Goal: Transaction & Acquisition: Download file/media

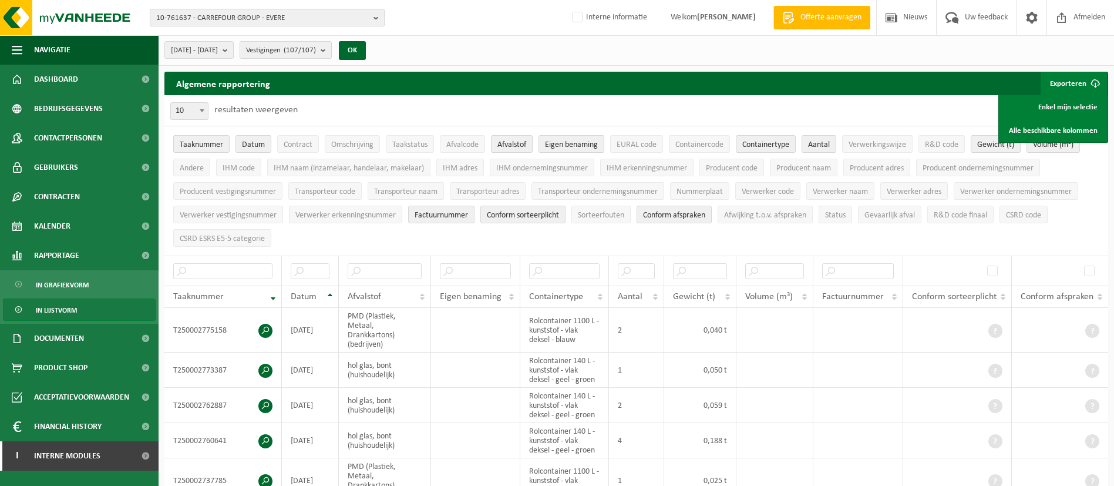
click at [317, 16] on span "10-761637 - CARREFOUR GROUP - EVERE" at bounding box center [262, 18] width 213 height 18
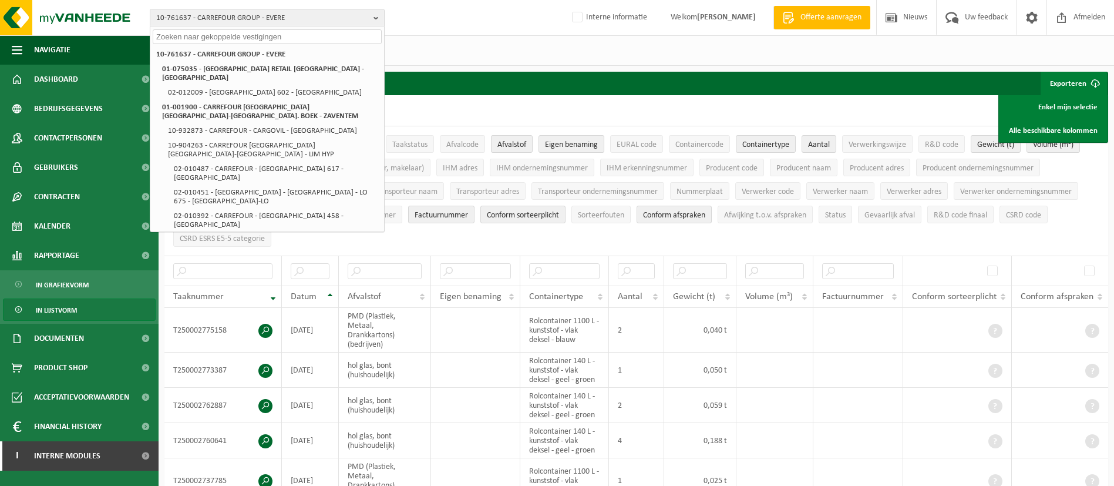
click at [280, 40] on input "text" at bounding box center [267, 36] width 229 height 15
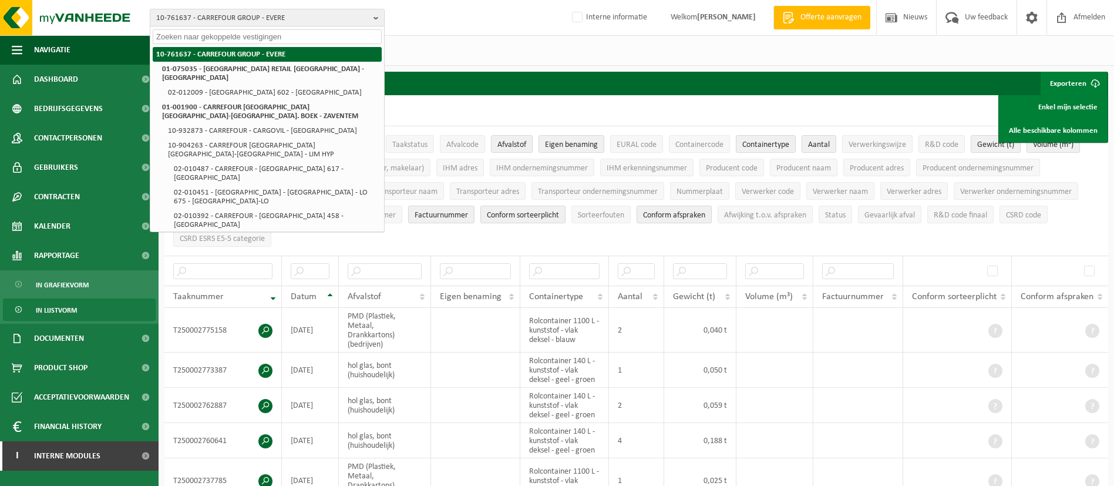
click at [270, 50] on li "10-761637 - CARREFOUR GROUP - EVERE" at bounding box center [267, 54] width 229 height 15
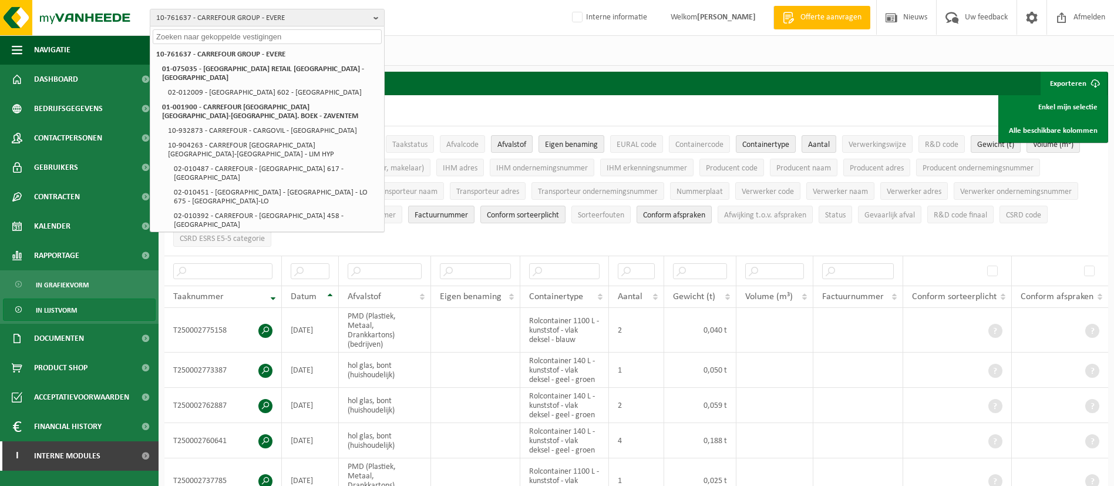
click at [442, 36] on div "2025-01-01 - 2025-10-03 Huidige maand Vorige maand Laatste 6 maanden Huidig jaa…" at bounding box center [637, 50] width 956 height 31
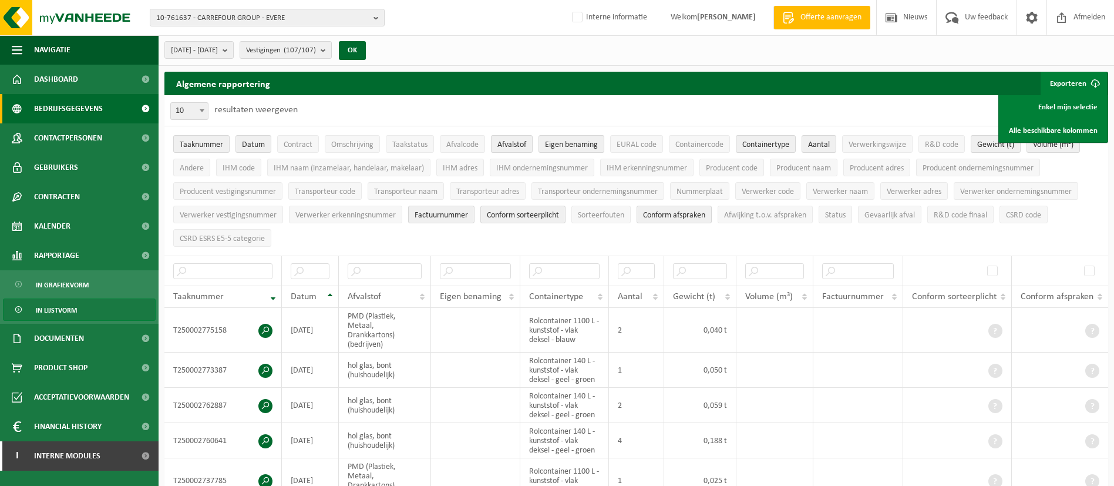
click at [56, 106] on span "Bedrijfsgegevens" at bounding box center [68, 108] width 69 height 29
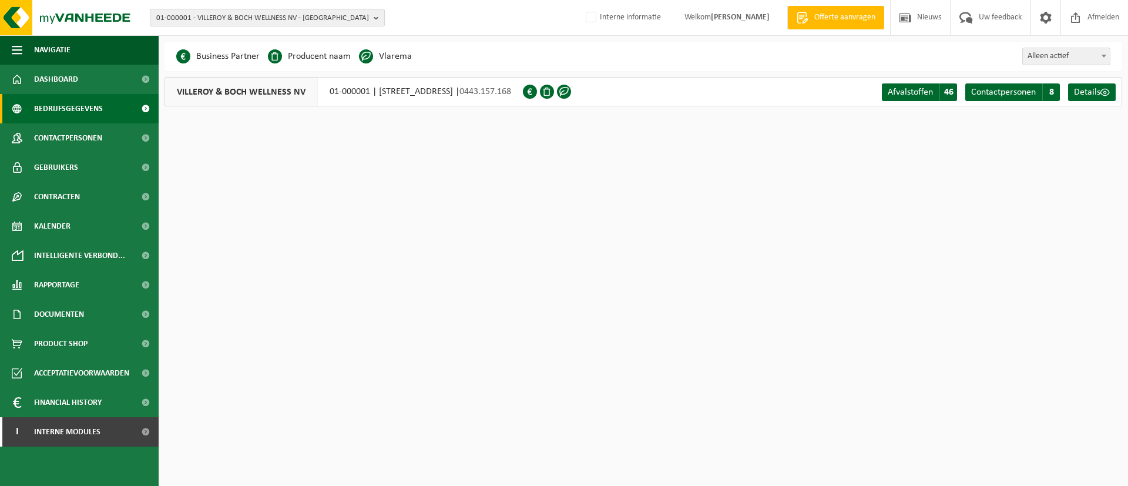
click at [316, 12] on span "01-000001 - VILLEROY & BOCH WELLNESS NV - ROESELARE" at bounding box center [262, 18] width 213 height 18
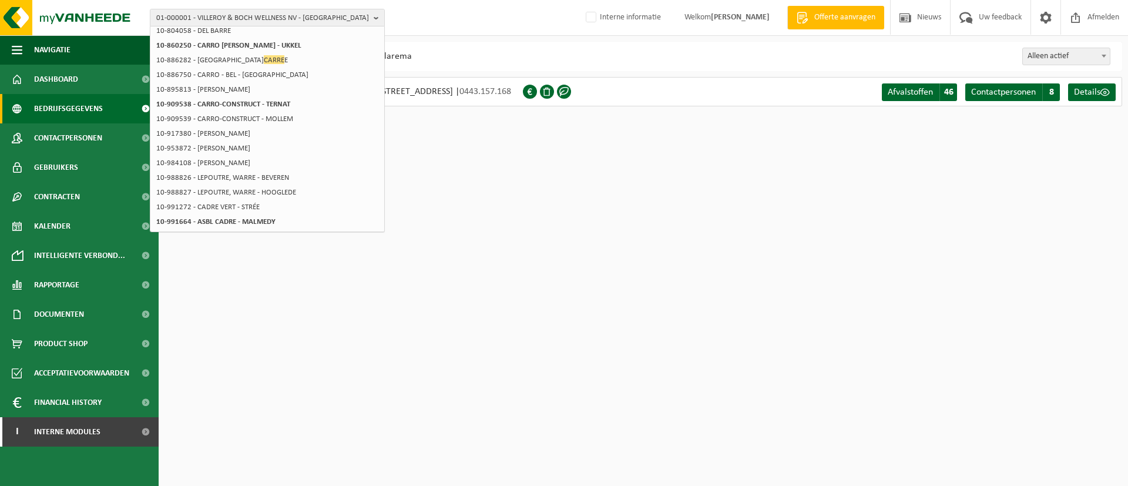
scroll to position [6, 0]
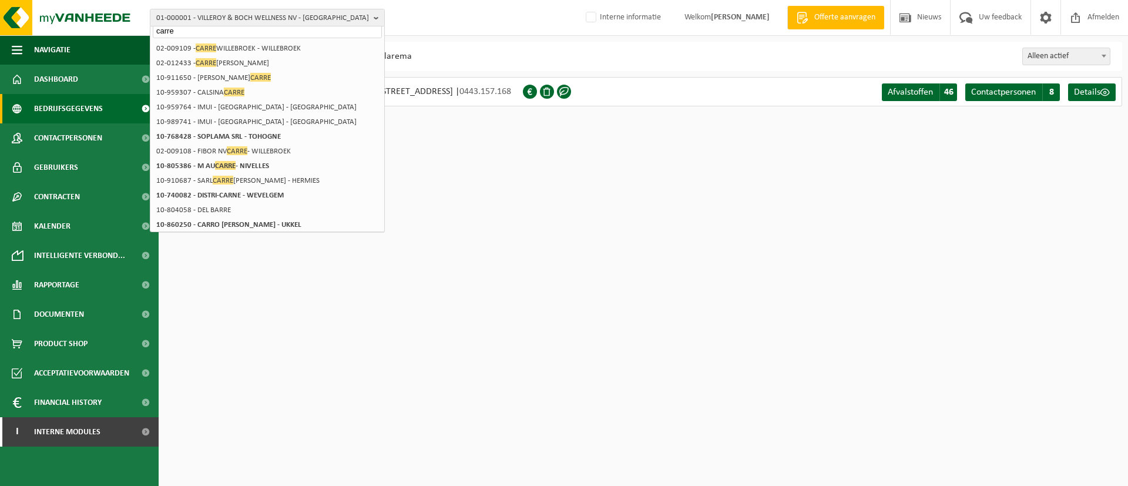
click at [280, 35] on input "carre" at bounding box center [267, 30] width 229 height 15
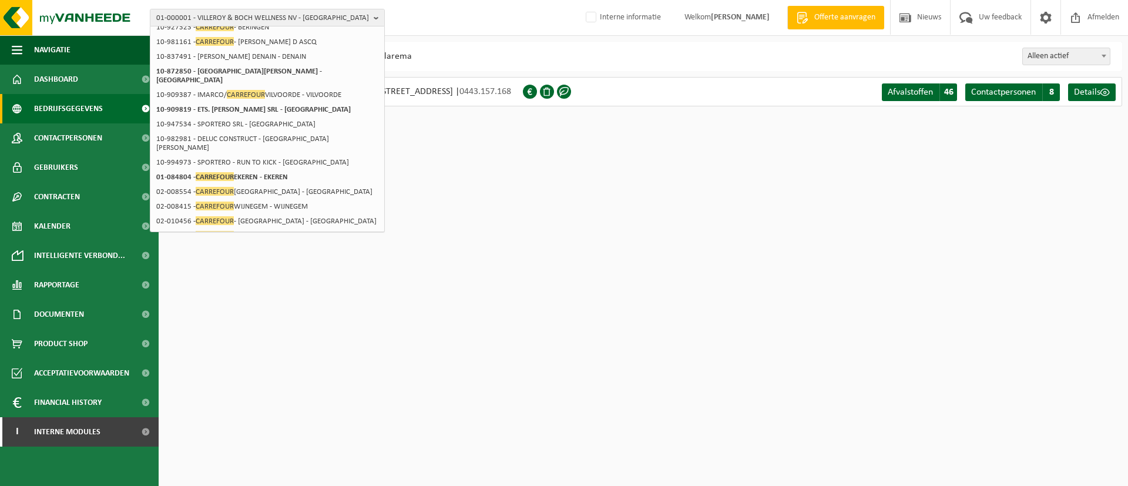
scroll to position [179, 0]
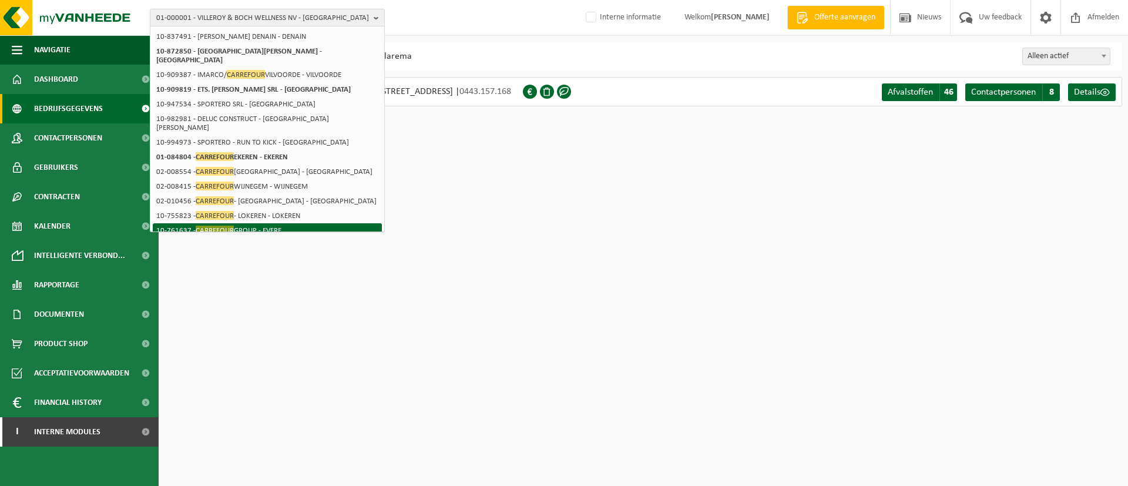
type input "carrefour"
click at [297, 223] on li "10-761637 - CARREFOUR GROUP - EVERE" at bounding box center [267, 230] width 229 height 15
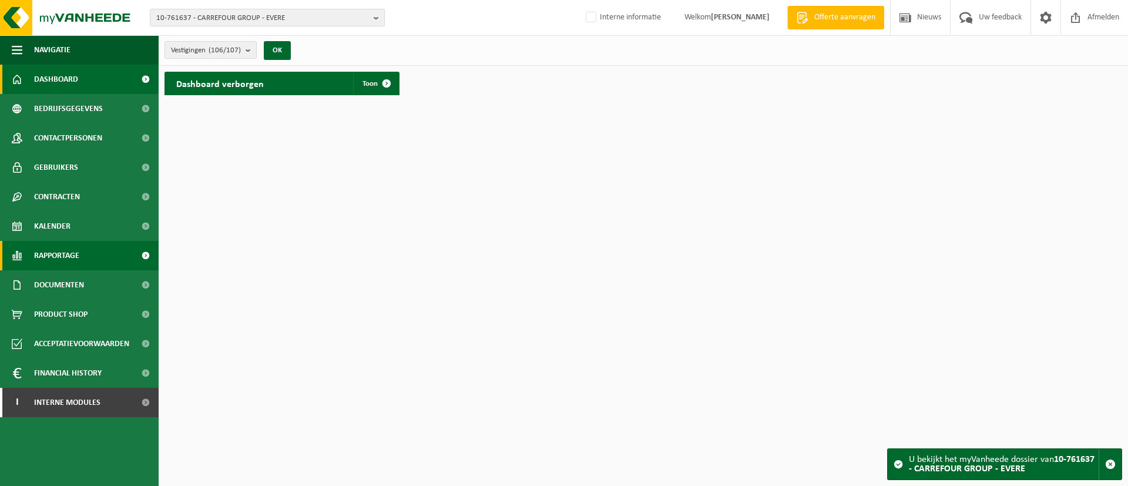
click at [84, 244] on link "Rapportage" at bounding box center [79, 255] width 159 height 29
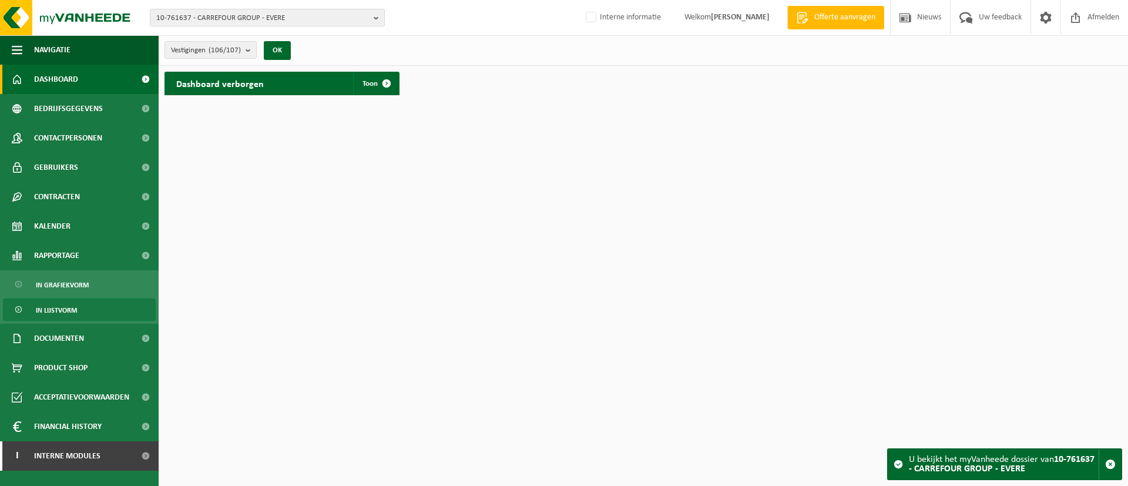
click at [62, 305] on span "In lijstvorm" at bounding box center [56, 310] width 41 height 22
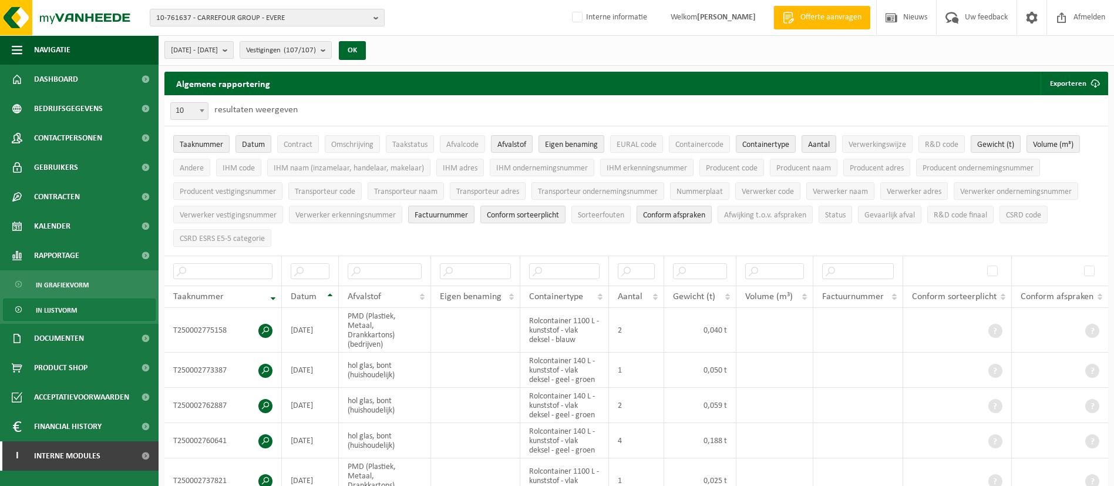
click at [218, 51] on span "2025-05-01 - 2025-10-05" at bounding box center [194, 51] width 47 height 18
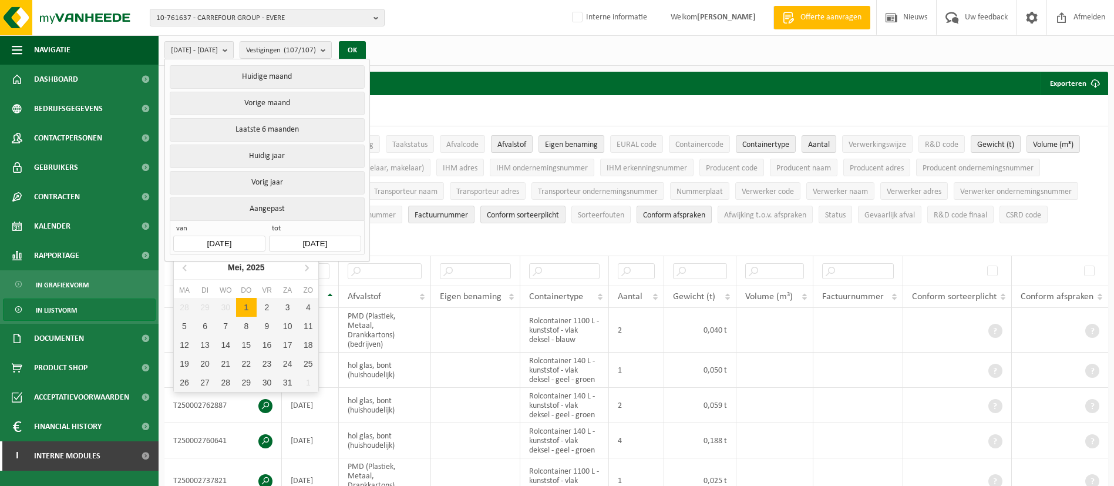
click at [230, 237] on input "2025-05-01" at bounding box center [219, 244] width 92 height 16
click at [243, 265] on div "Mei, 2025" at bounding box center [246, 267] width 46 height 19
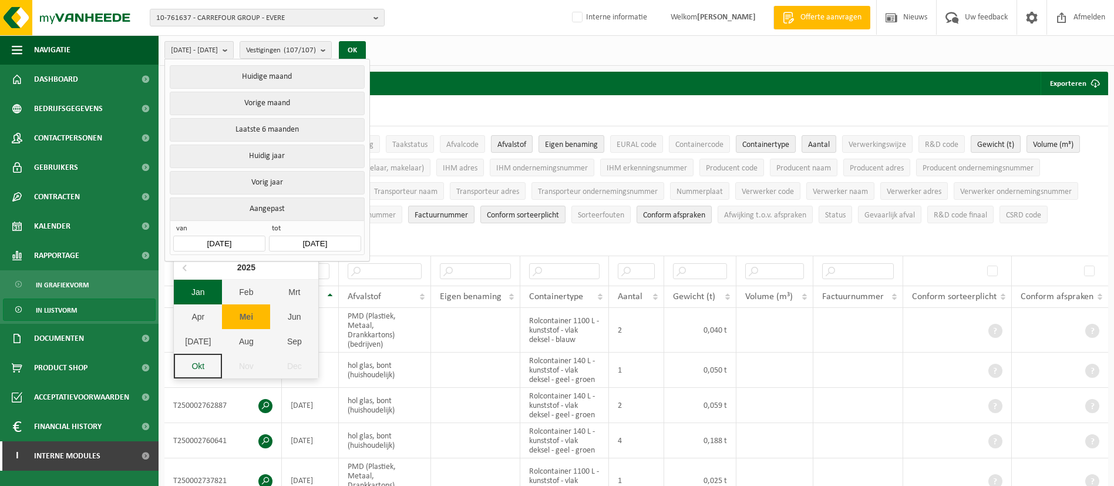
click at [200, 293] on div "Jan" at bounding box center [198, 292] width 48 height 25
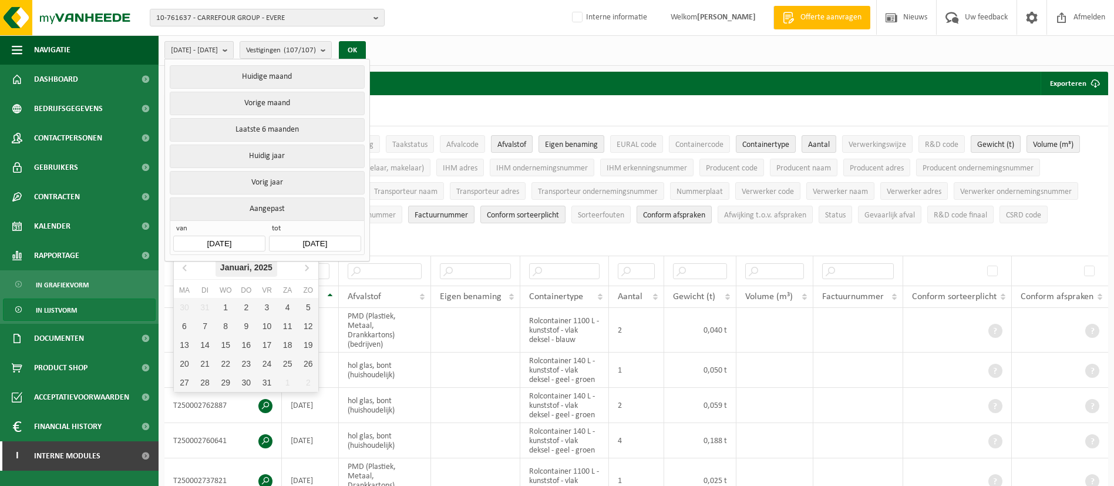
click at [243, 270] on div "Januari, 2025" at bounding box center [247, 267] width 62 height 19
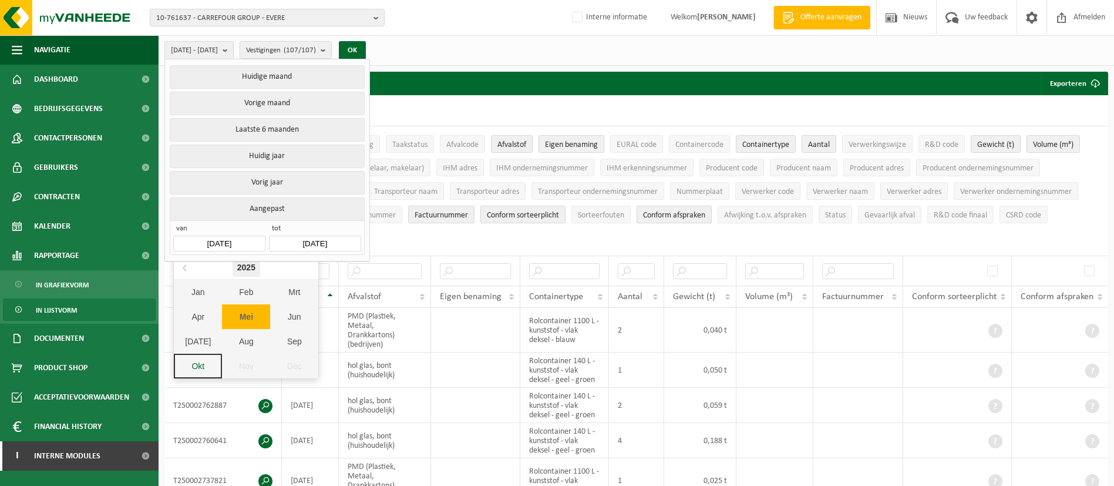
click at [235, 274] on div "2025" at bounding box center [247, 267] width 28 height 19
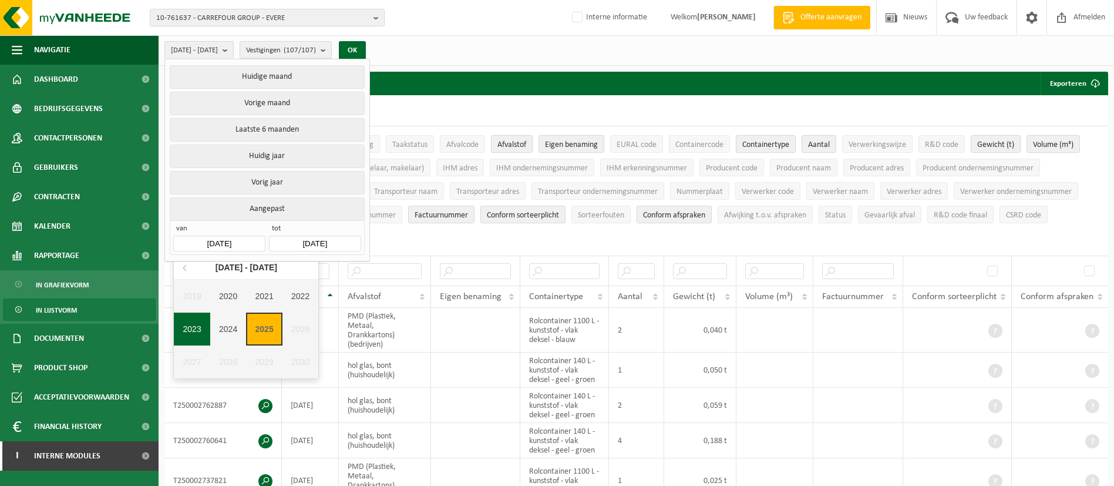
click at [199, 333] on div "2023" at bounding box center [192, 329] width 36 height 33
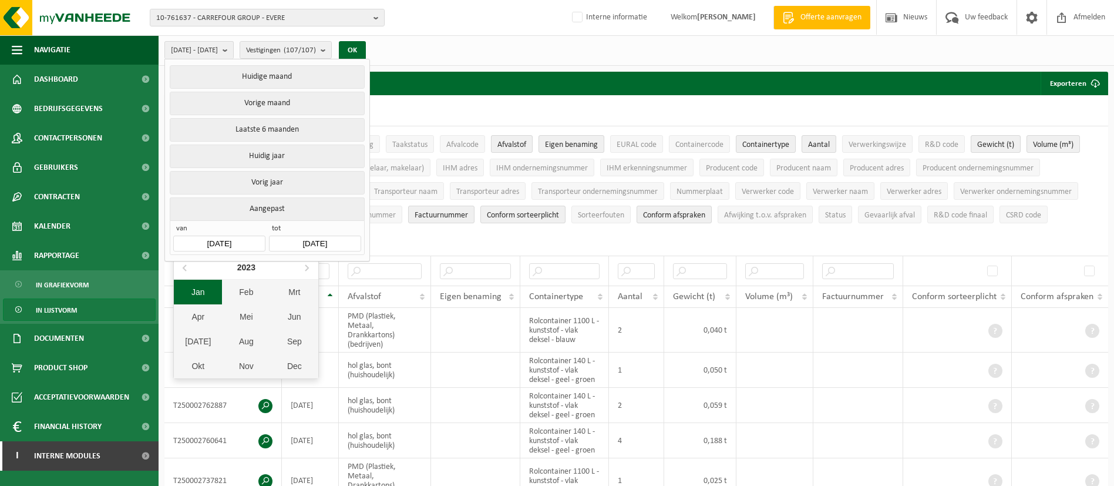
click at [207, 297] on div "Jan" at bounding box center [198, 292] width 48 height 25
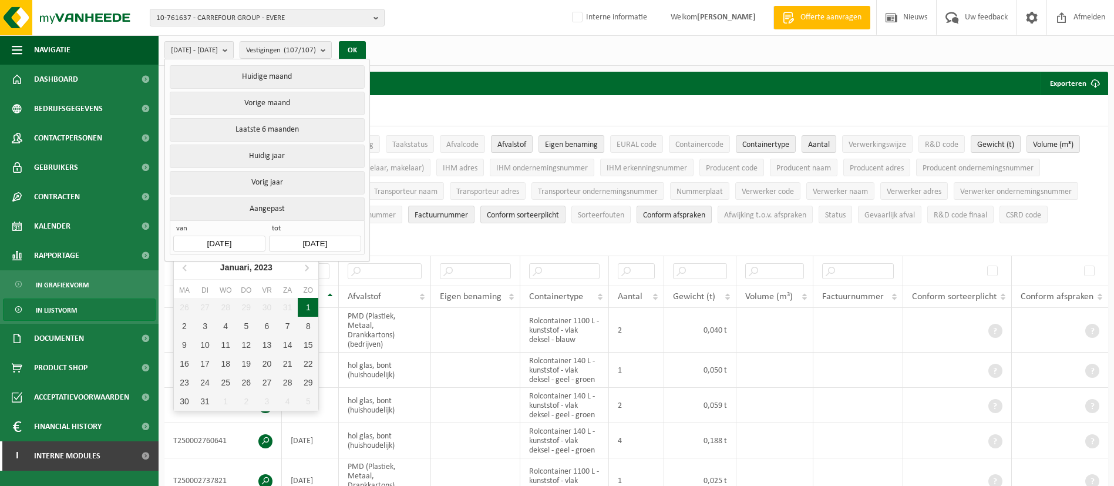
click at [311, 305] on div "1" at bounding box center [308, 307] width 21 height 19
type input "2023-01-01"
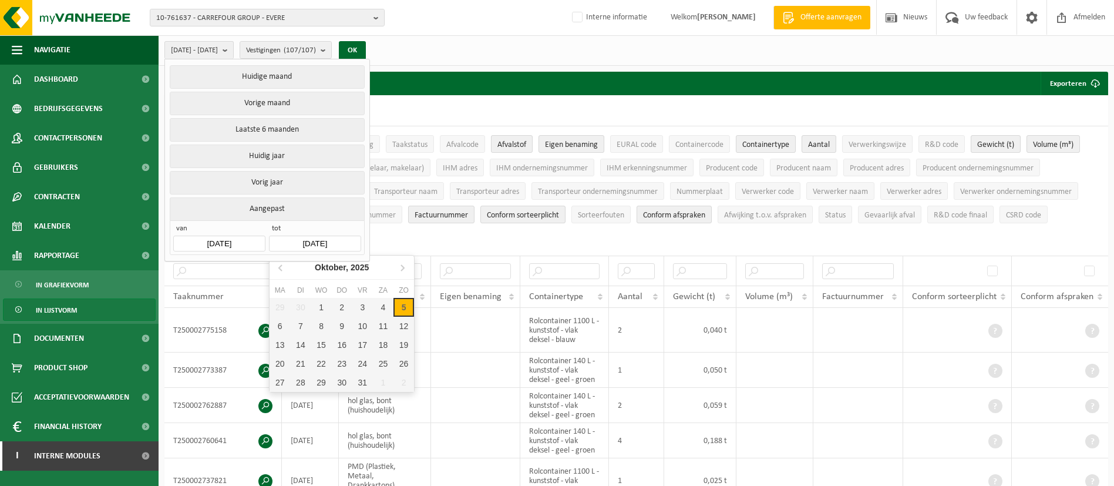
click at [319, 241] on input "2025-10-05" at bounding box center [315, 244] width 92 height 16
click at [281, 264] on icon at bounding box center [281, 267] width 19 height 19
click at [399, 377] on div "31" at bounding box center [404, 382] width 21 height 19
type input "2025-08-31"
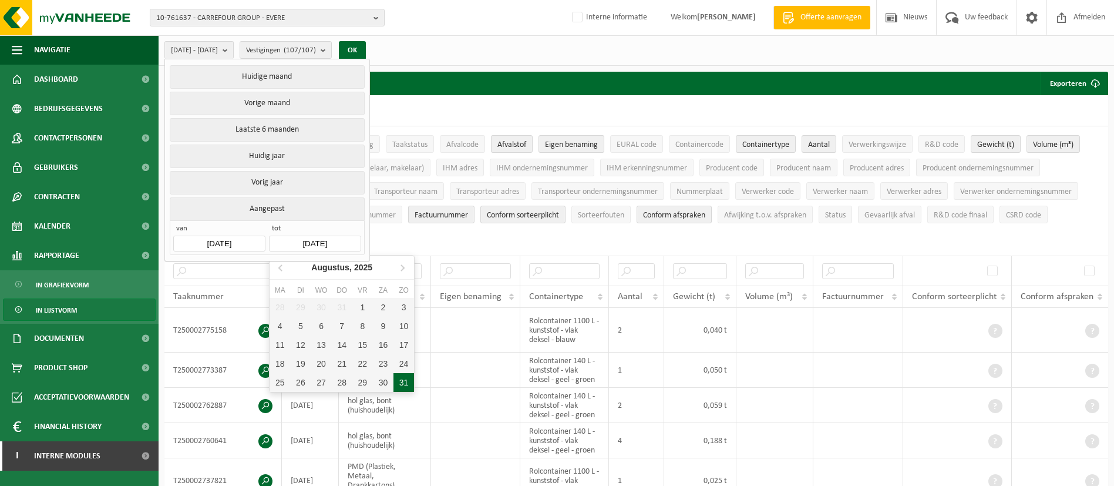
type input "2023-01-01"
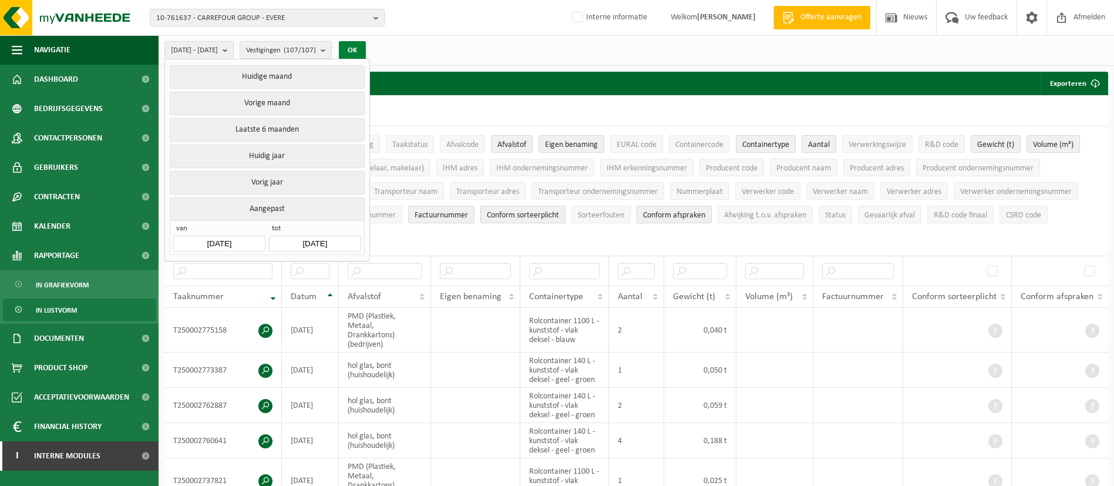
click at [366, 55] on button "OK" at bounding box center [352, 50] width 27 height 19
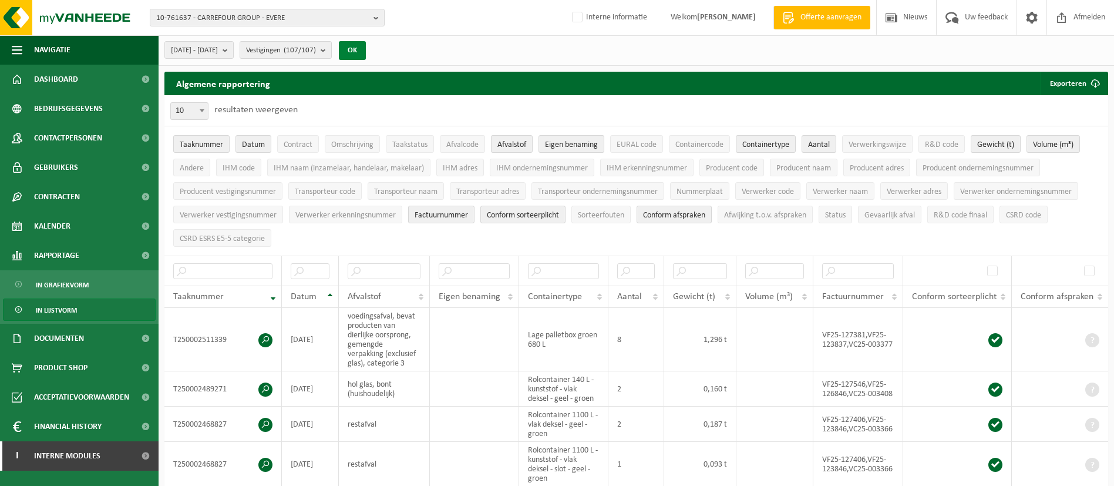
click at [366, 52] on button "OK" at bounding box center [352, 50] width 27 height 19
click at [1080, 79] on button "Exporteren" at bounding box center [1074, 83] width 66 height 23
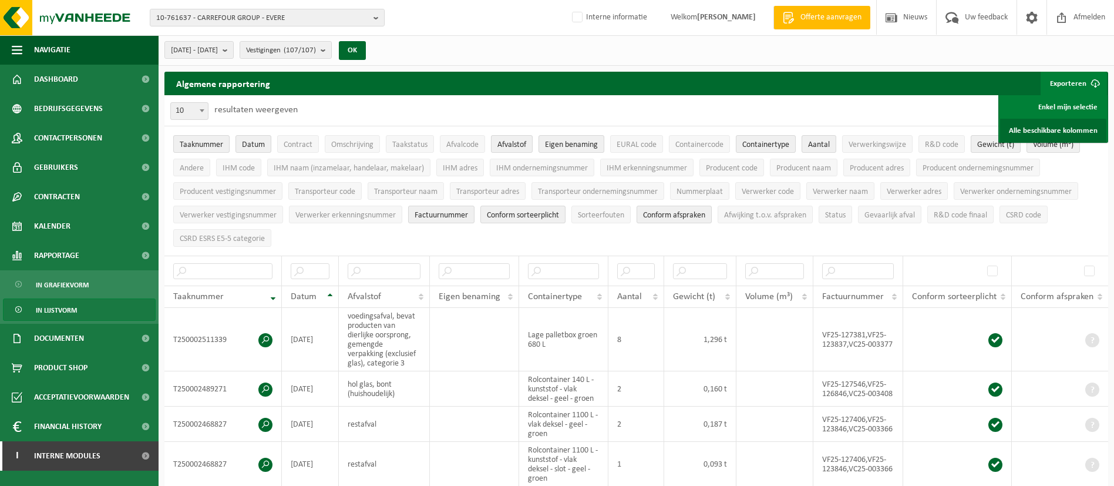
click at [1055, 127] on link "Alle beschikbare kolommen" at bounding box center [1053, 130] width 106 height 23
click at [1054, 126] on link "Alle beschikbare kolommen" at bounding box center [1053, 130] width 106 height 23
click at [366, 49] on button "OK" at bounding box center [352, 50] width 27 height 19
click at [1036, 124] on link "Alle beschikbare kolommen" at bounding box center [1053, 130] width 106 height 23
click at [366, 45] on button "OK" at bounding box center [352, 50] width 27 height 19
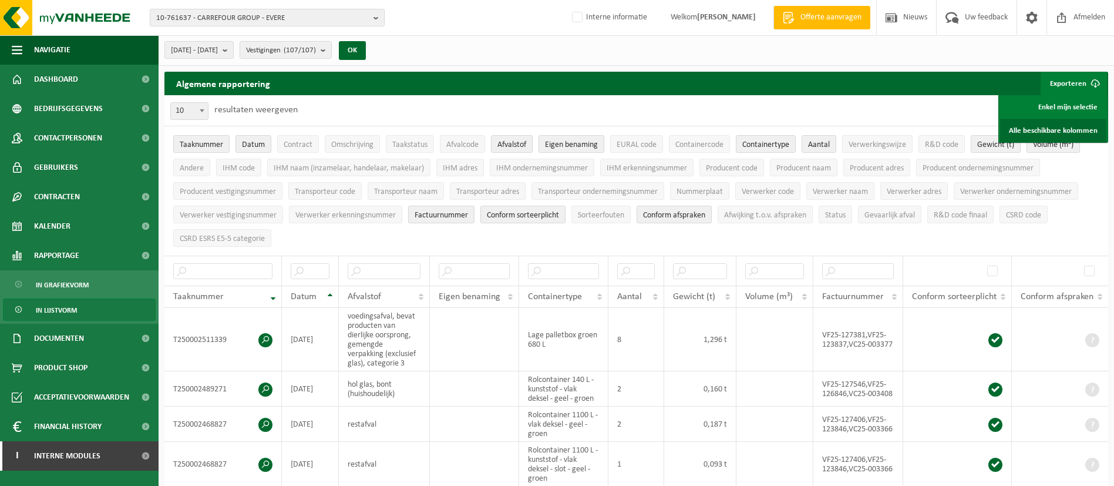
click at [1059, 130] on link "Alle beschikbare kolommen" at bounding box center [1053, 130] width 106 height 23
